Goal: Transaction & Acquisition: Purchase product/service

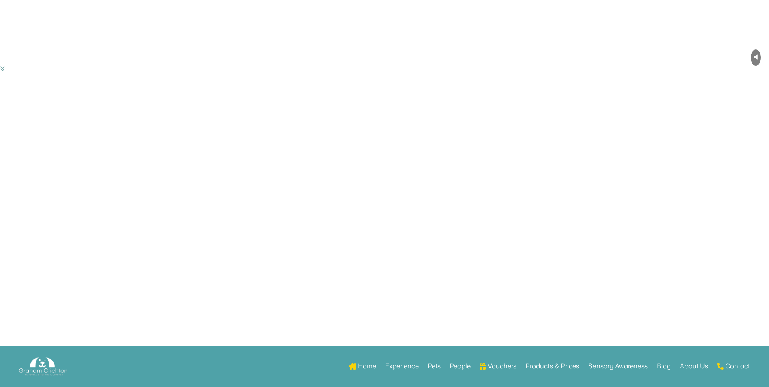
click at [408, 367] on link "Experience" at bounding box center [402, 368] width 34 height 32
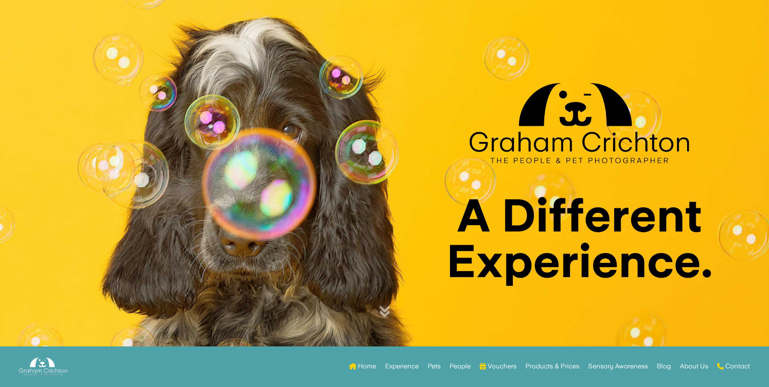
click at [496, 365] on link "Vouchers" at bounding box center [497, 368] width 37 height 32
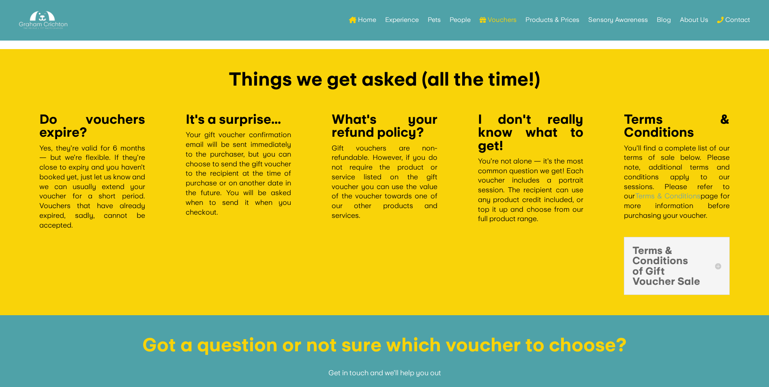
scroll to position [1513, 0]
